Goal: Find specific fact: Find specific fact

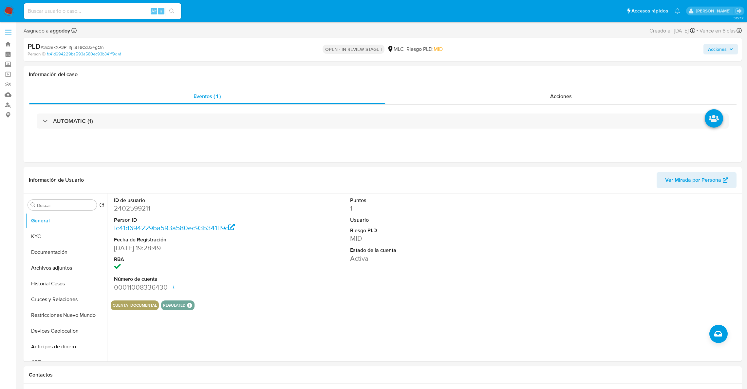
select select "10"
click at [133, 214] on dl "ID de usuario 2210968094 Person ID fe5c0870594f192fc84f1e8a7e9eabf8 Fecha de Re…" at bounding box center [189, 244] width 151 height 95
click at [130, 210] on dd "2210968094" at bounding box center [189, 207] width 151 height 9
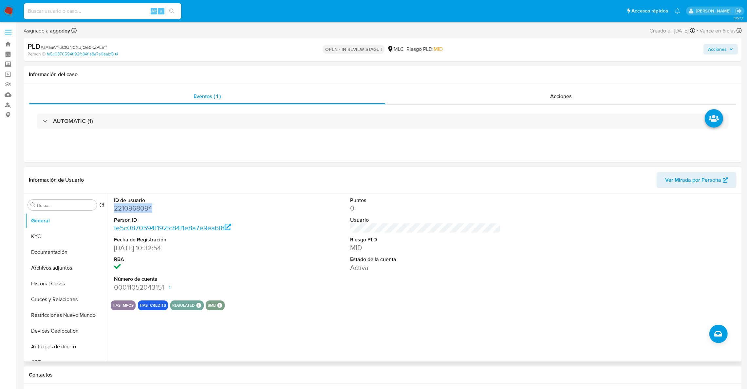
copy dd "2210968094"
click at [134, 217] on dt "Person ID" at bounding box center [189, 219] width 151 height 7
click at [130, 210] on dd "2210968094" at bounding box center [189, 207] width 151 height 9
copy dd "2210968094"
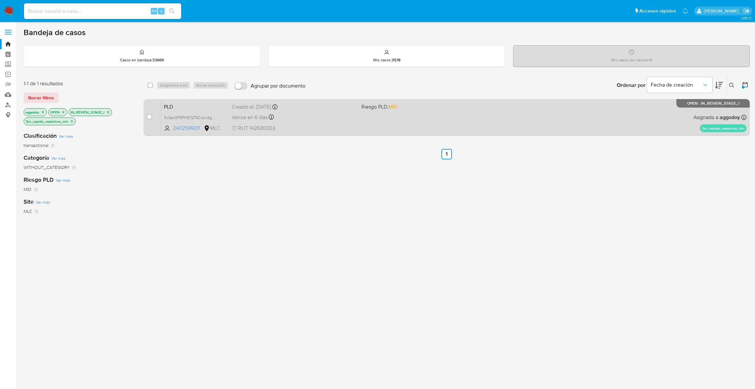
click at [368, 116] on div "PLD 3x3ekXP3PHfjTST6CdJx4gOn 2402599211 MLC Riesgo PLD: MID Creado el: 12/06/20…" at bounding box center [453, 117] width 585 height 33
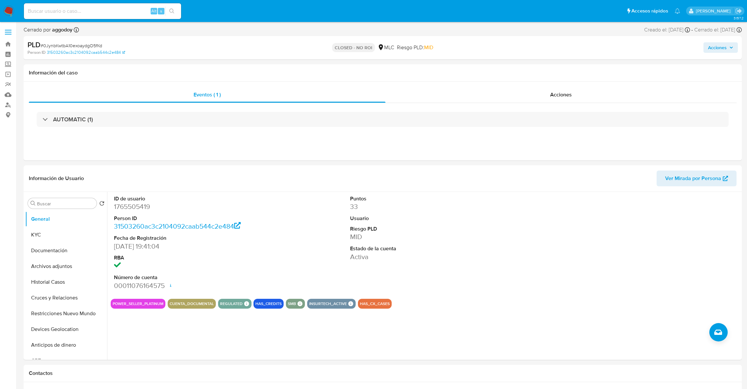
select select "10"
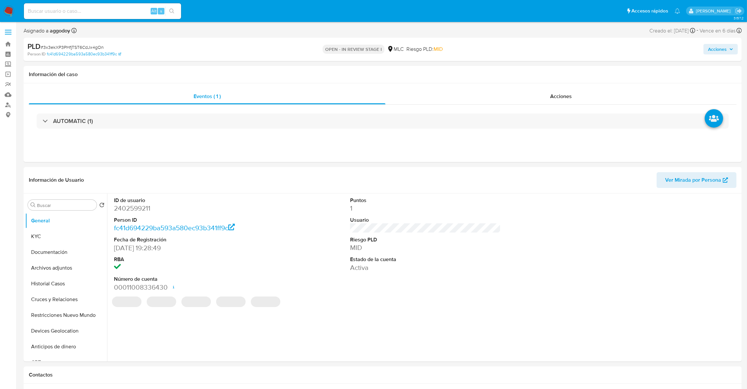
click at [82, 45] on span "# 3x3ekXP3PHfjTST6CdJx4gOn" at bounding box center [72, 47] width 63 height 7
select select "10"
click at [82, 45] on span "# 3x3ekXP3PHfjTST6CdJx4gOn" at bounding box center [72, 47] width 63 height 7
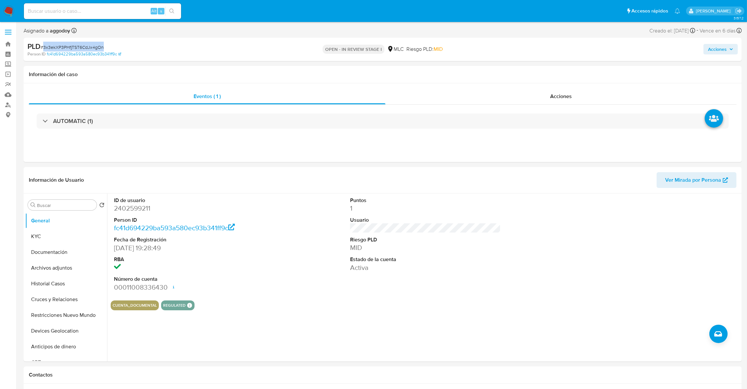
copy span "3x3ekXP3PHfjTST6CdJx4gOn"
click at [70, 229] on button "KYC" at bounding box center [63, 236] width 77 height 16
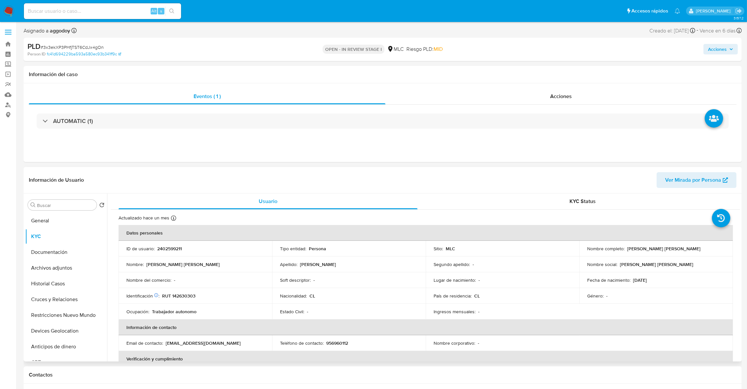
click at [183, 294] on p "RUT 142630303" at bounding box center [178, 296] width 33 height 6
copy p "142630303"
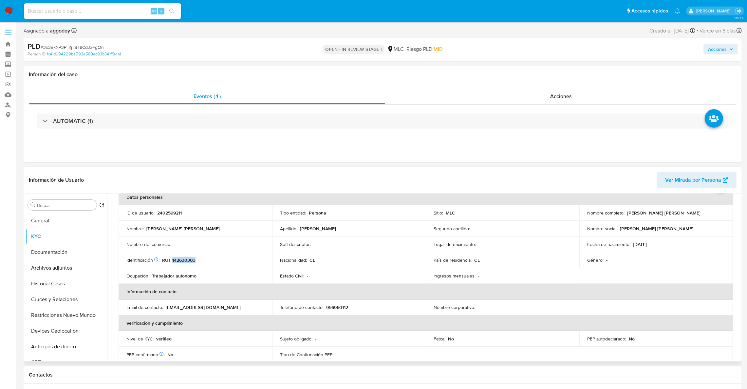
scroll to position [34, 0]
click at [680, 304] on table "Datos personales ID de usuario : 2402599211 Tipo entidad : Persona Sitio : MLC …" at bounding box center [426, 309] width 615 height 236
click at [188, 259] on p "RUT 142630303" at bounding box center [178, 262] width 33 height 6
copy p "142630303"
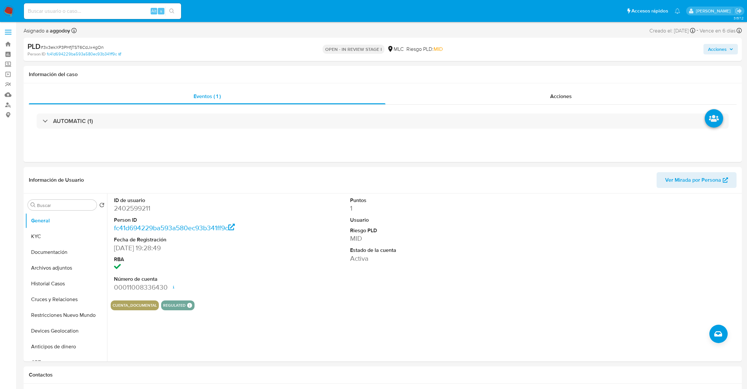
select select "10"
click at [135, 130] on div "AUTOMATIC (1)" at bounding box center [383, 121] width 708 height 33
